Goal: Task Accomplishment & Management: Use online tool/utility

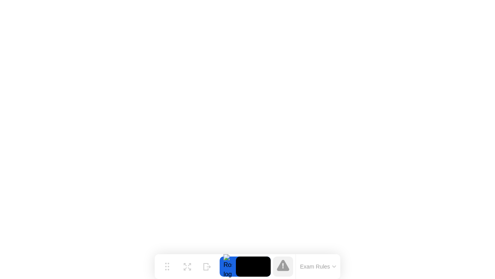
click at [282, 265] on icon at bounding box center [283, 264] width 12 height 11
click at [311, 265] on button "Exam Rules" at bounding box center [318, 266] width 41 height 7
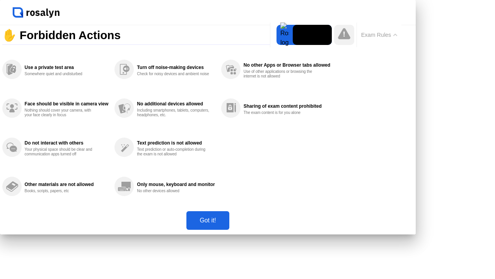
click at [227, 224] on div "Got it!" at bounding box center [208, 220] width 38 height 7
click img
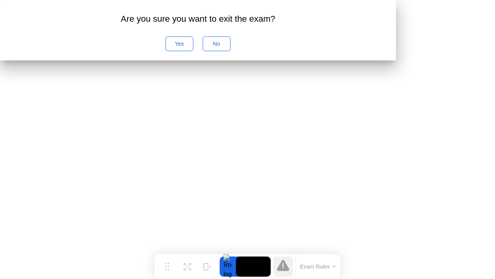
click at [191, 47] on div "Yes" at bounding box center [179, 44] width 22 height 6
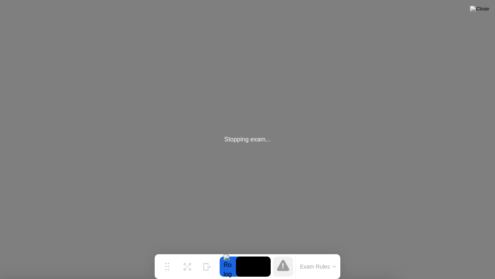
click at [486, 12] on img at bounding box center [479, 9] width 19 height 6
click at [485, 11] on img at bounding box center [479, 9] width 19 height 6
click at [482, 14] on button at bounding box center [479, 9] width 23 height 10
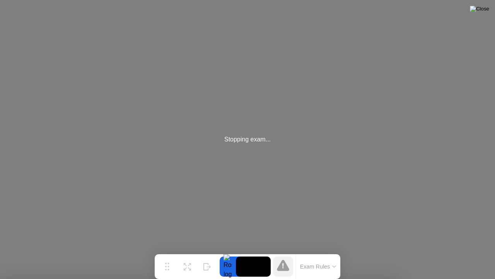
click at [485, 12] on img at bounding box center [479, 9] width 19 height 6
click at [207, 266] on icon at bounding box center [208, 263] width 8 height 7
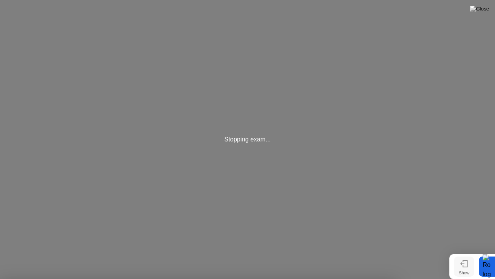
click at [463, 266] on icon at bounding box center [465, 263] width 4 height 7
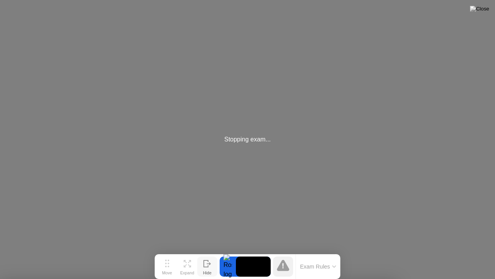
click at [226, 267] on div at bounding box center [228, 266] width 16 height 20
click at [257, 267] on video at bounding box center [253, 266] width 35 height 20
click at [276, 267] on div at bounding box center [283, 266] width 20 height 20
click at [310, 268] on button "Exam Rules" at bounding box center [318, 266] width 41 height 7
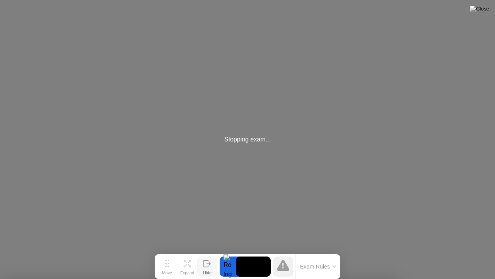
click at [473, 0] on div "Stopping exam..." at bounding box center [247, 139] width 495 height 279
click at [183, 263] on button "Expand" at bounding box center [187, 266] width 20 height 20
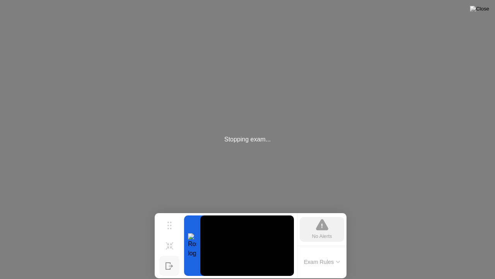
click at [319, 237] on div "No Alerts" at bounding box center [322, 235] width 20 height 7
click at [169, 221] on icon at bounding box center [170, 222] width 4 height 8
